Goal: Transaction & Acquisition: Purchase product/service

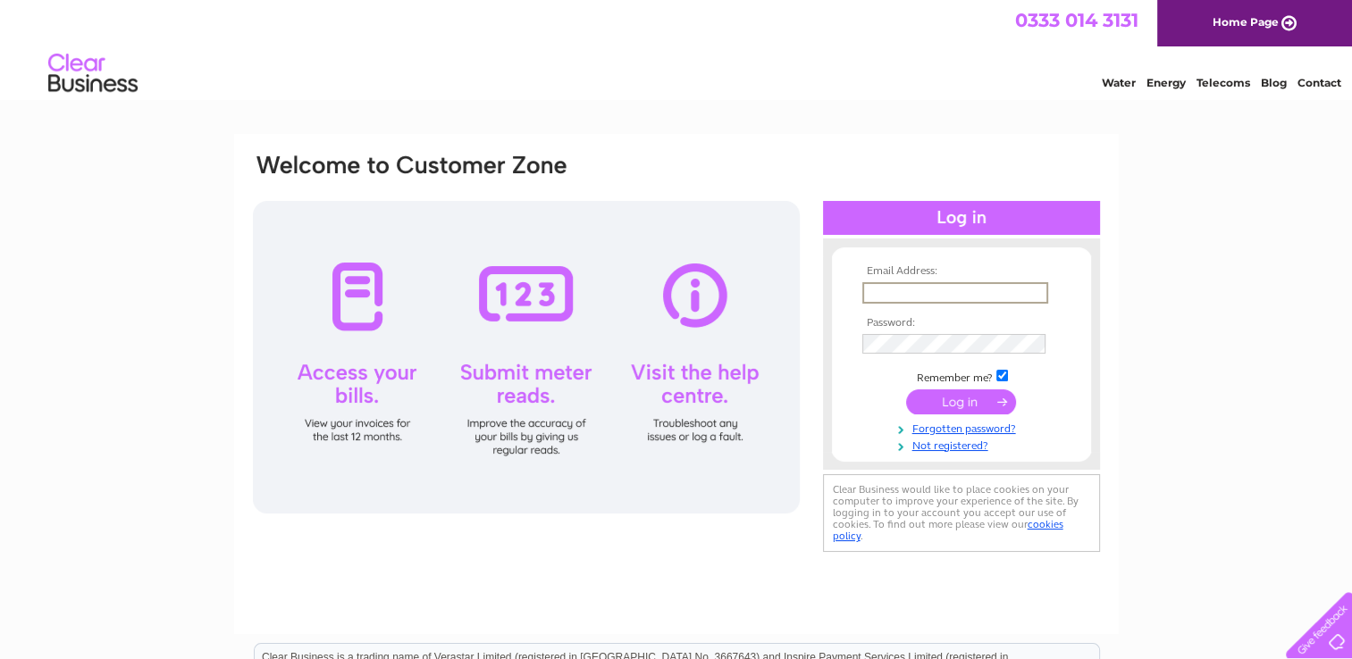
click at [901, 290] on input "text" at bounding box center [955, 292] width 186 height 21
type input "[EMAIL_ADDRESS][DOMAIN_NAME]"
click at [969, 397] on input "submit" at bounding box center [961, 400] width 110 height 25
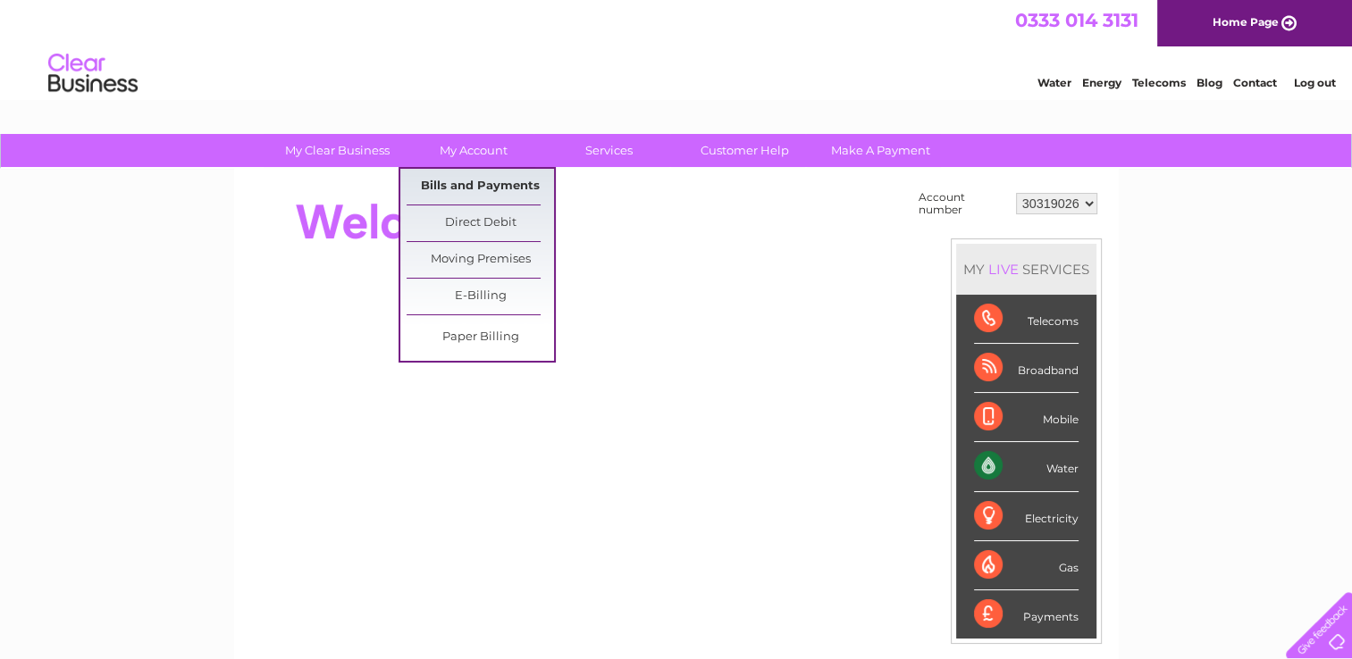
click at [486, 185] on link "Bills and Payments" at bounding box center [480, 187] width 147 height 36
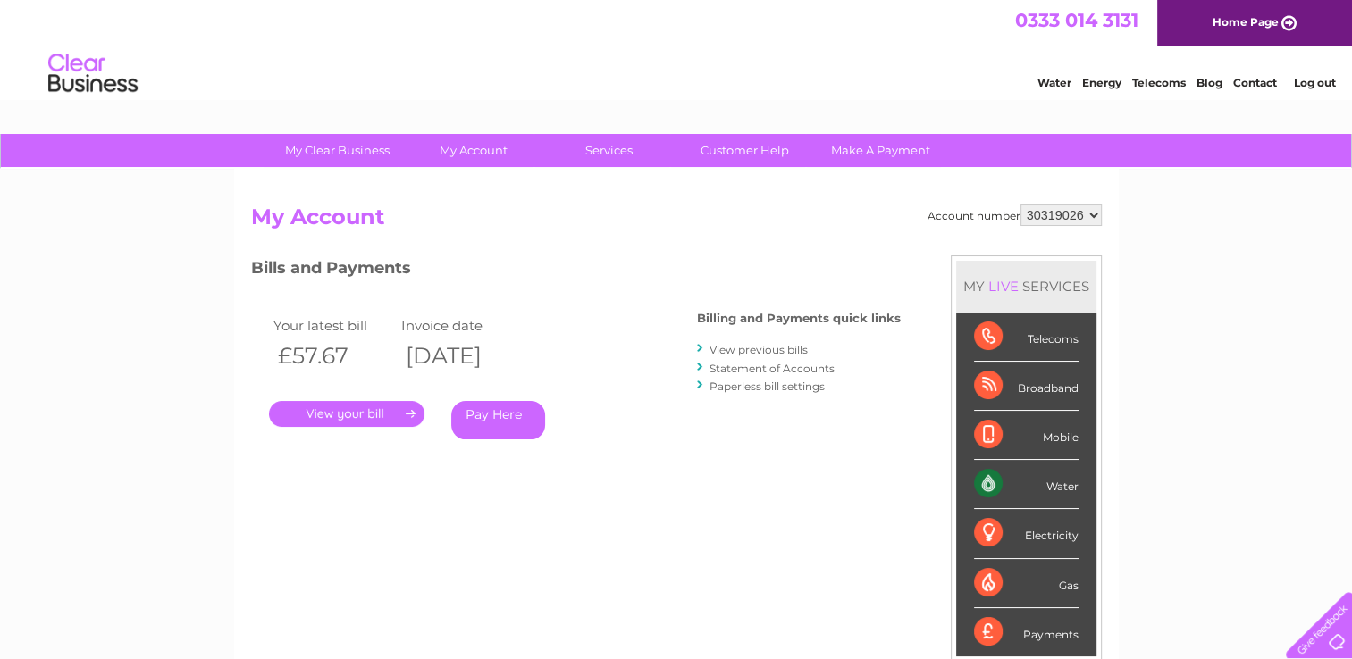
click at [515, 417] on link "Pay Here" at bounding box center [498, 420] width 94 height 38
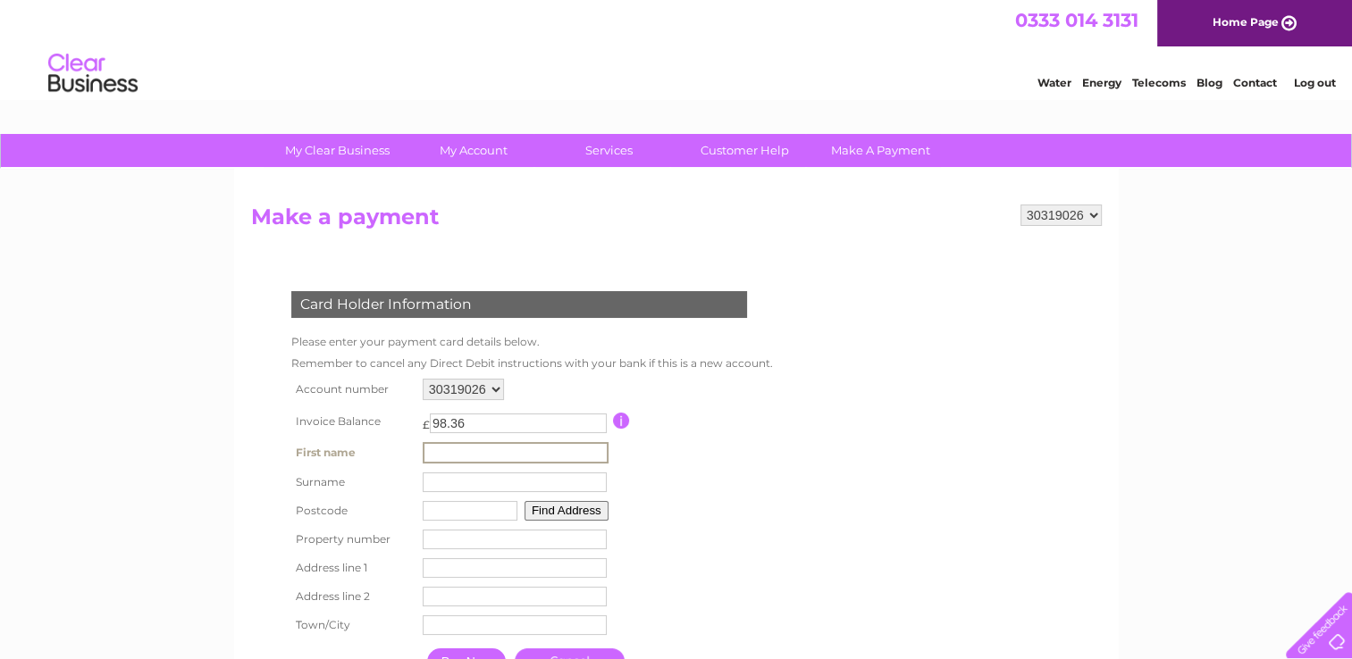
click at [445, 453] on input "text" at bounding box center [516, 452] width 186 height 21
type input "Joyce"
type input "Miller"
type input "PH2 8DG"
click at [451, 541] on input "number" at bounding box center [513, 538] width 184 height 20
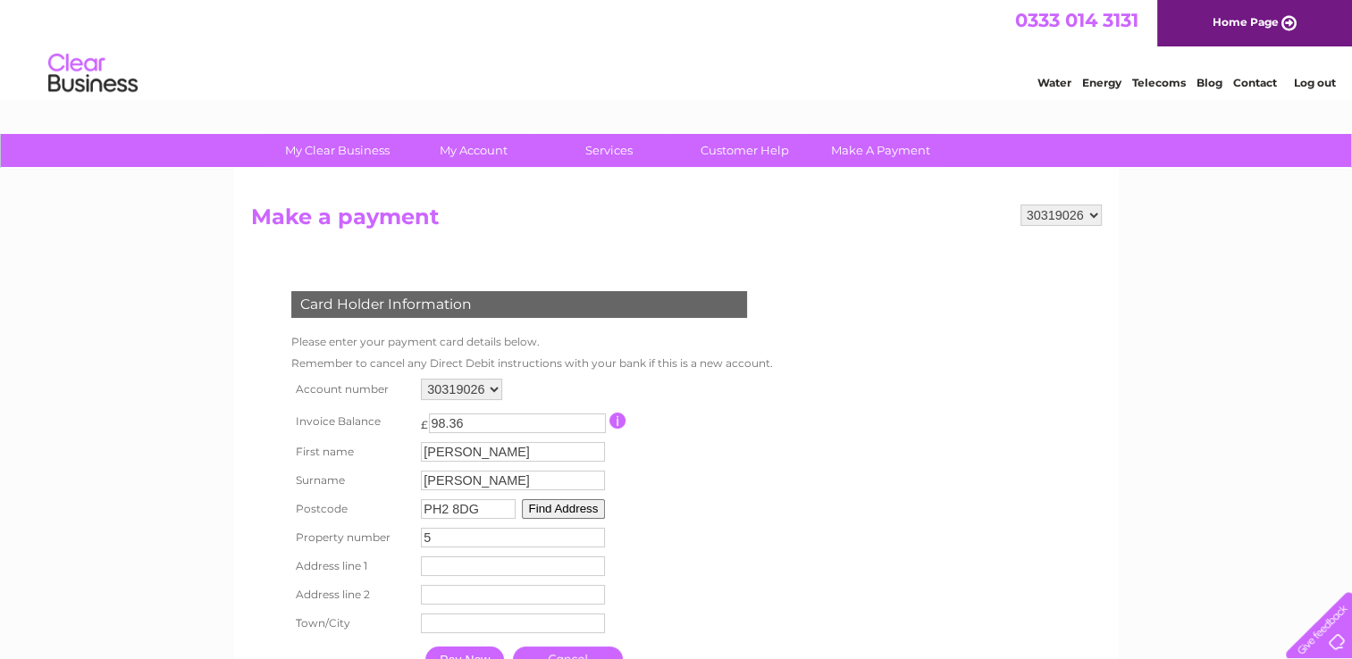
type input "5"
type input "t"
type input "Tayview Industrial Estate"
type input "Perth"
click at [442, 583] on td "Address Line Two" at bounding box center [512, 595] width 193 height 29
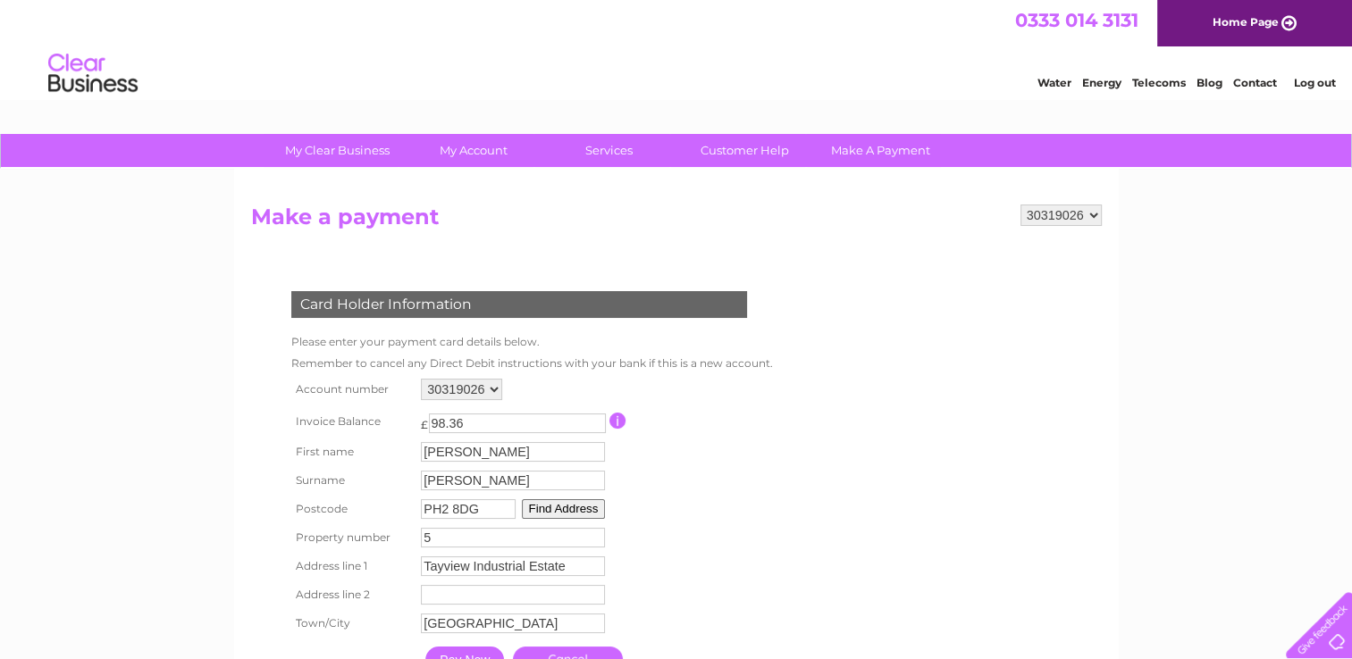
click at [442, 593] on input "text" at bounding box center [513, 595] width 184 height 20
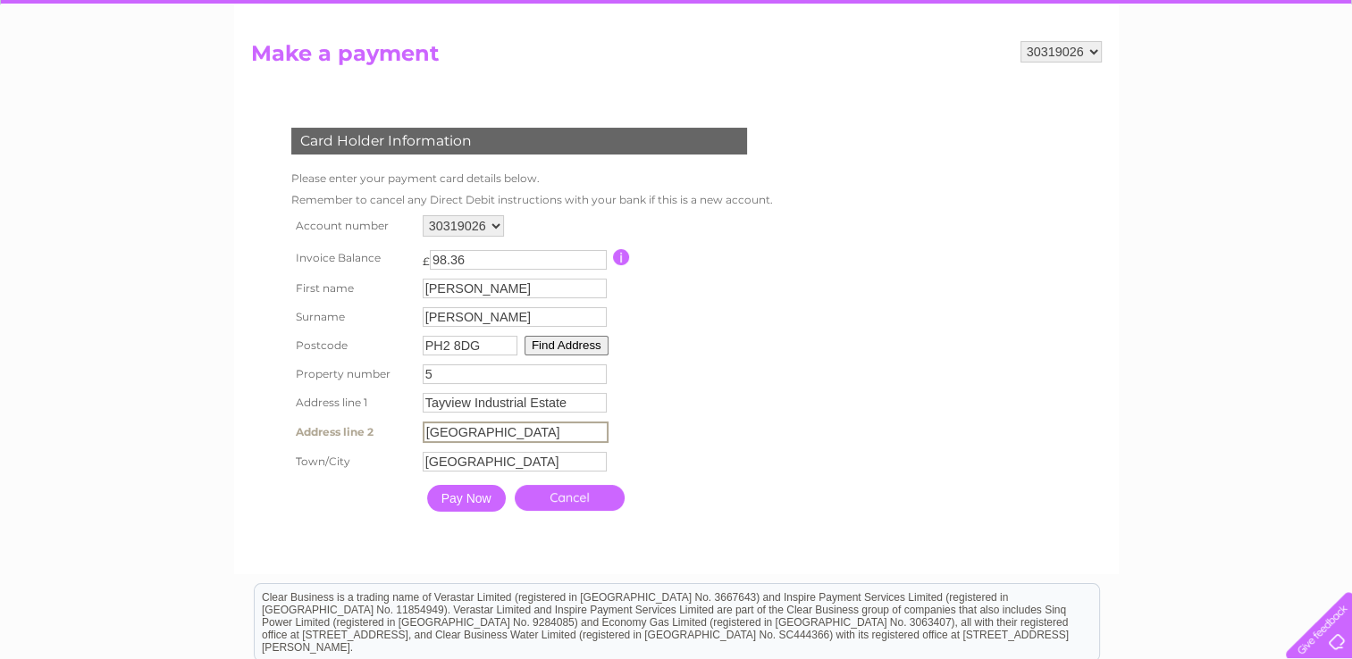
scroll to position [165, 0]
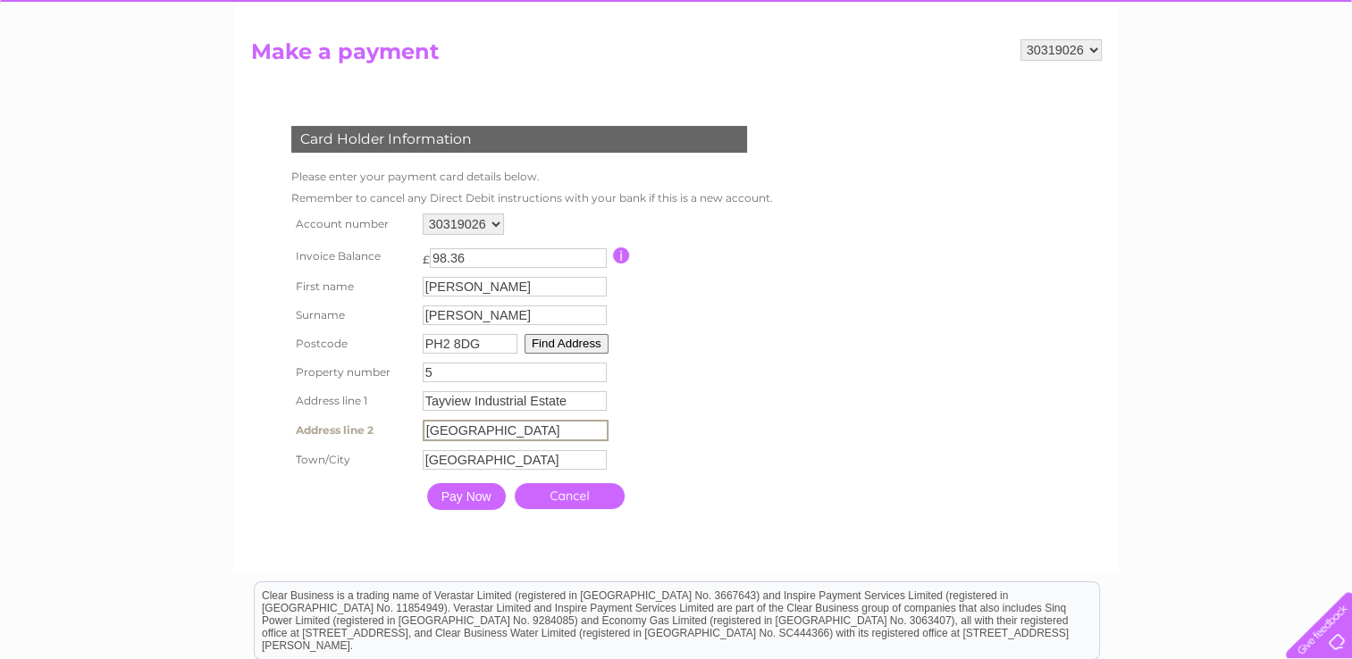
type input "Friarton Road"
click at [450, 495] on input "Pay Now" at bounding box center [466, 496] width 79 height 27
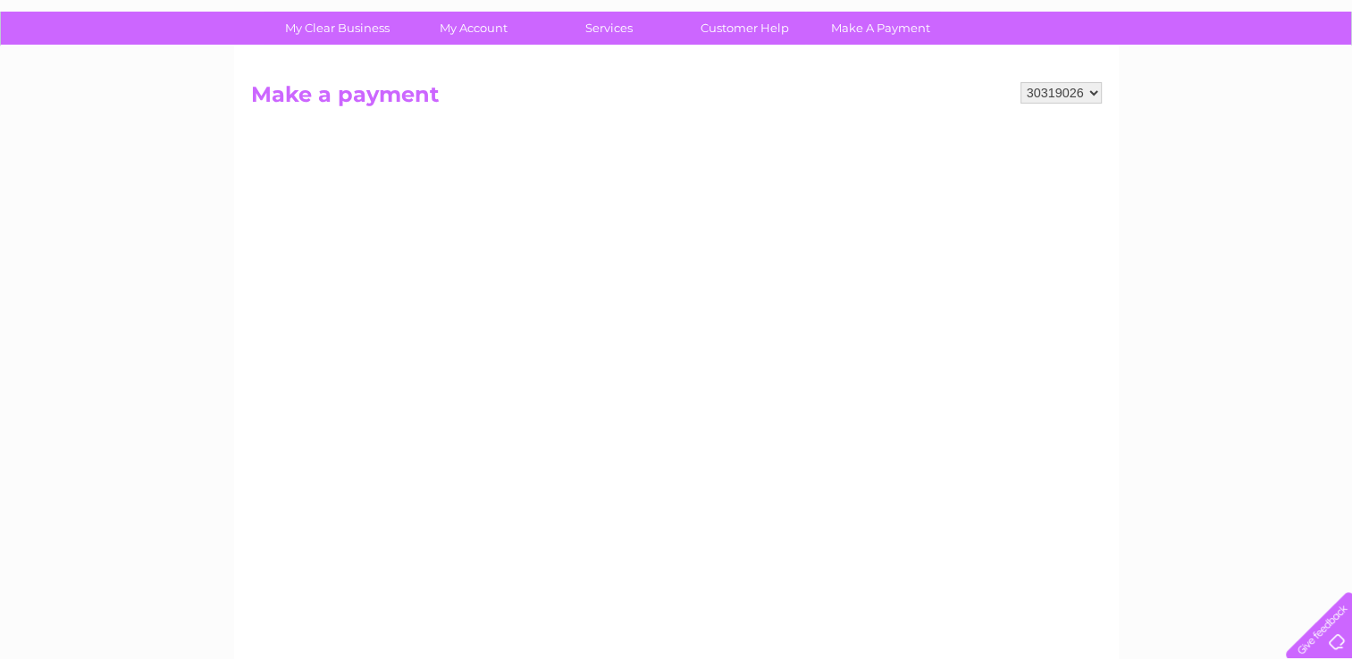
scroll to position [108, 0]
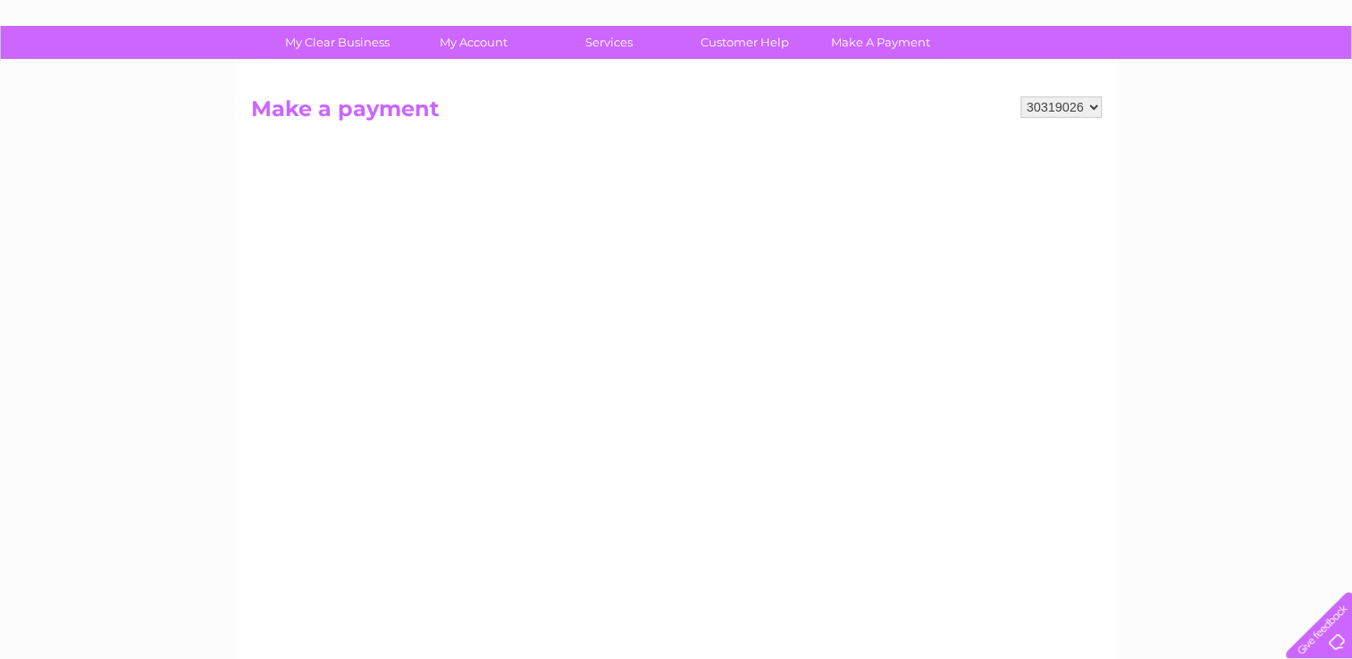
click at [1158, 489] on div "My Clear Business Login Details My Details My Preferences Link Account My Accou…" at bounding box center [676, 652] width 1352 height 1252
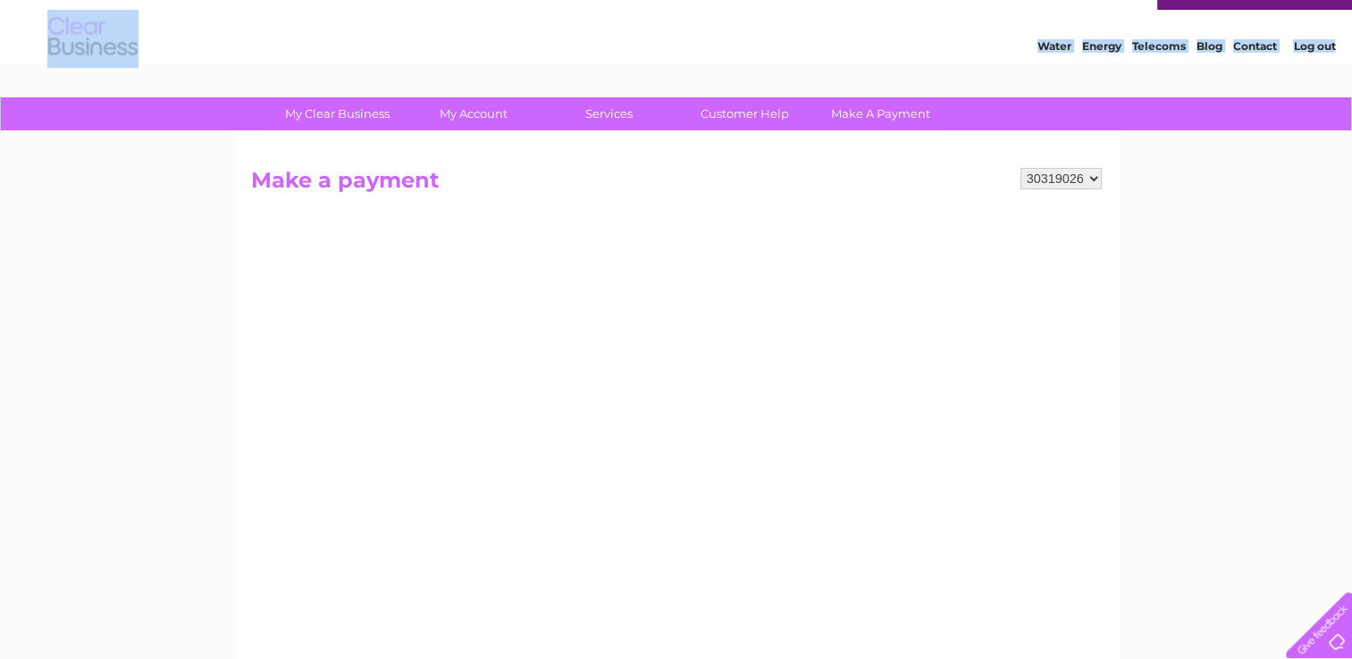
scroll to position [0, 0]
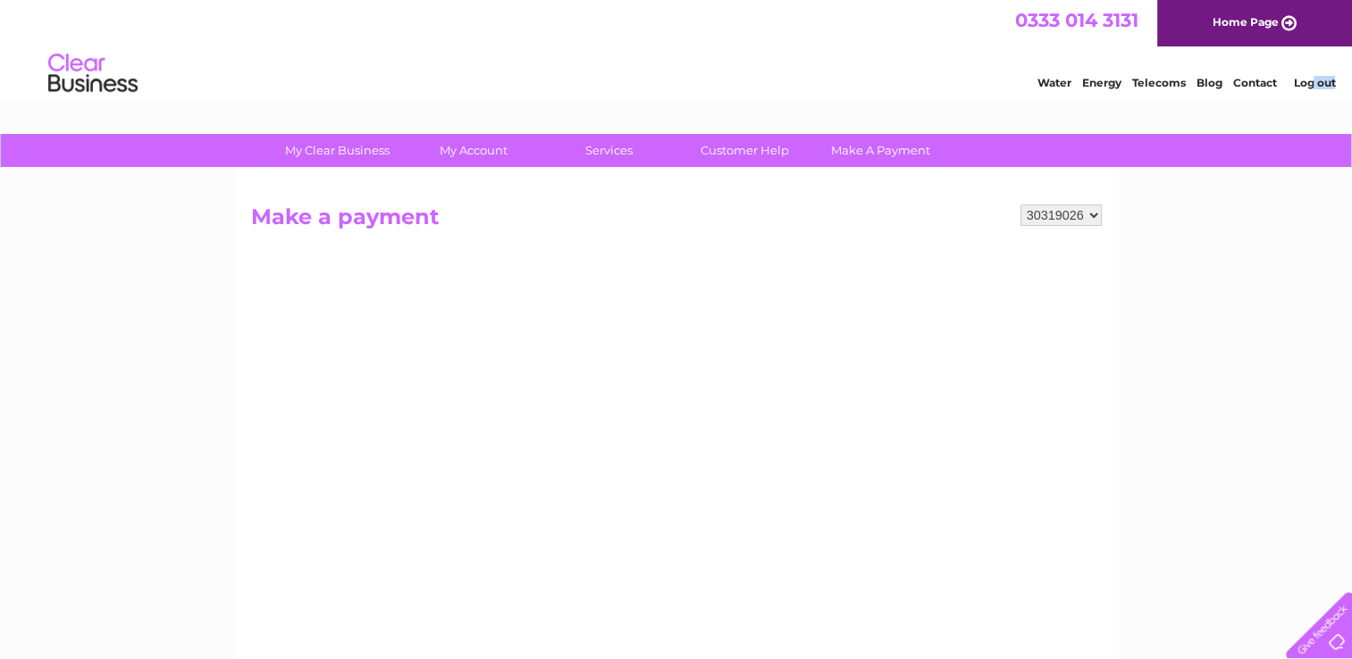
drag, startPoint x: 1319, startPoint y: 119, endPoint x: 1312, endPoint y: 77, distance: 42.5
click at [1312, 77] on html "0333 014 3131 Home Page Water Energy Telecoms Blog Contact Log out" at bounding box center [676, 52] width 1352 height 105
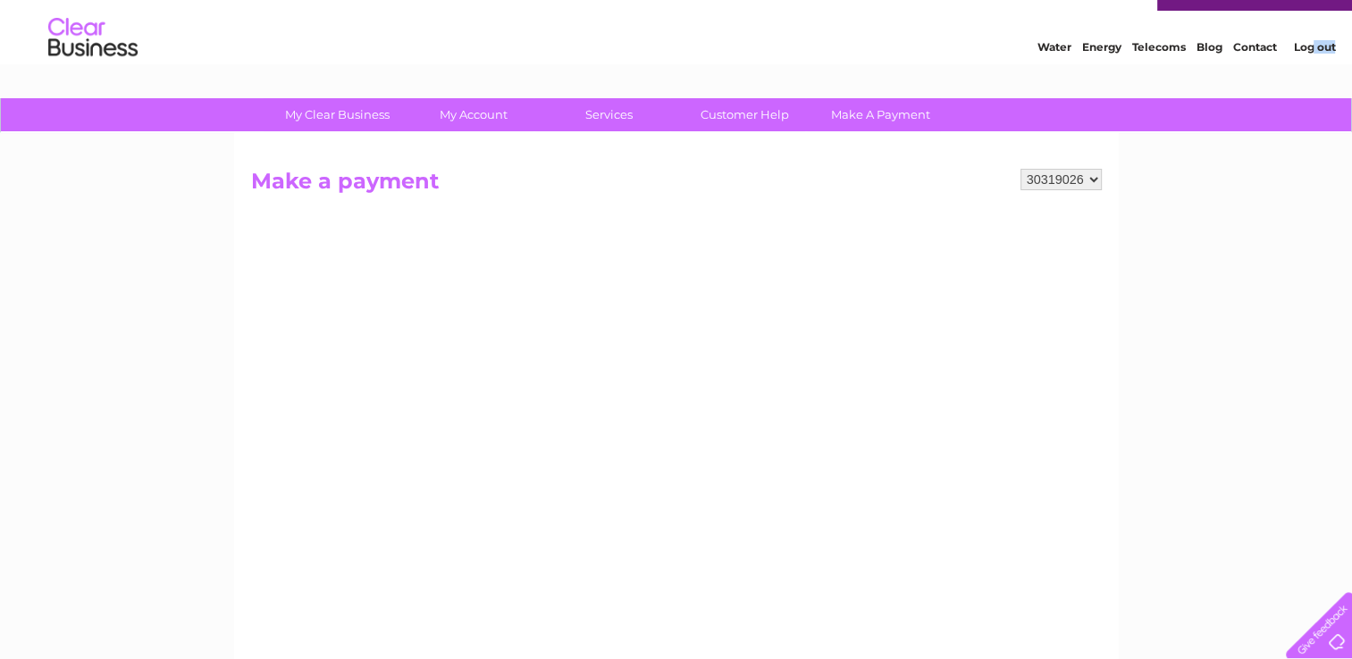
drag, startPoint x: 1312, startPoint y: 41, endPoint x: 1300, endPoint y: 47, distance: 14.0
click at [1300, 47] on link "Log out" at bounding box center [1314, 46] width 42 height 13
